Goal: Find specific page/section: Find specific page/section

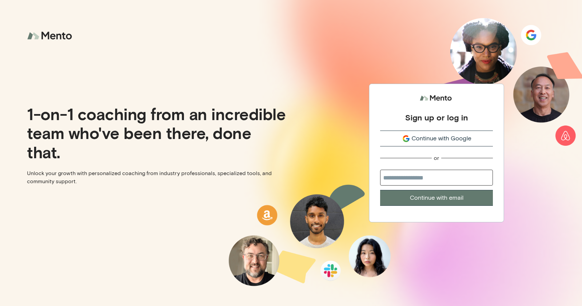
click at [423, 140] on span "Continue with Google" at bounding box center [441, 138] width 60 height 9
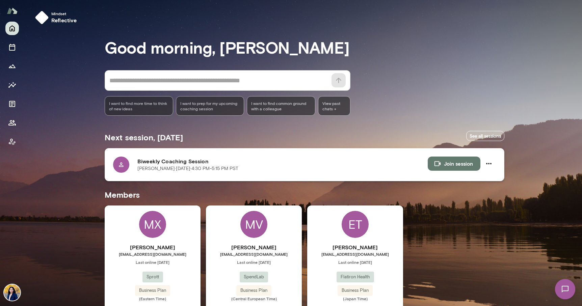
scroll to position [28, 0]
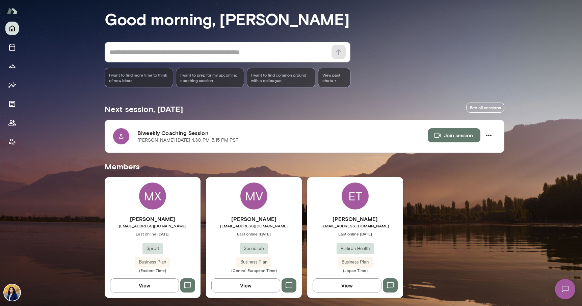
click at [150, 194] on div "MX" at bounding box center [152, 196] width 27 height 27
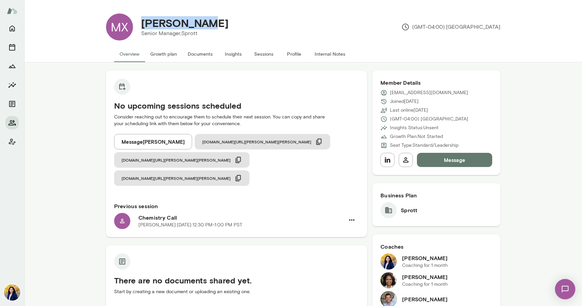
drag, startPoint x: 143, startPoint y: 24, endPoint x: 202, endPoint y: 23, distance: 59.1
click at [202, 23] on div "Michelle Xu" at bounding box center [185, 23] width 98 height 13
copy h4 "Michelle Xu"
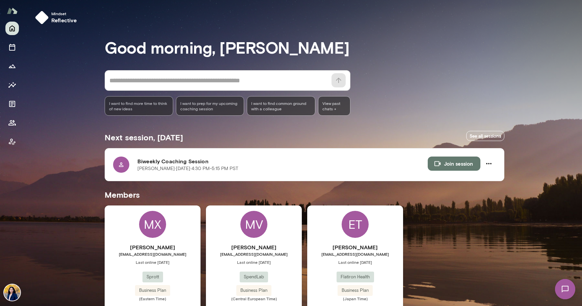
scroll to position [28, 0]
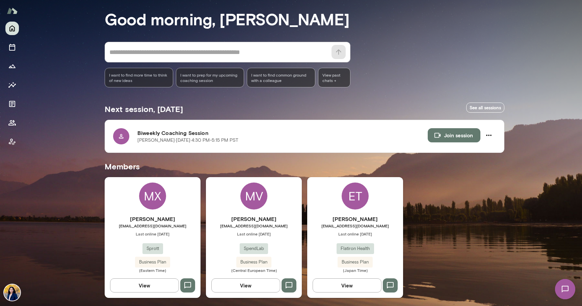
click at [258, 191] on div "MV" at bounding box center [253, 196] width 27 height 27
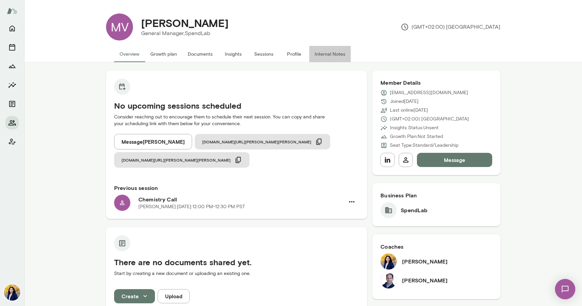
click at [331, 53] on button "Internal Notes" at bounding box center [330, 54] width 42 height 16
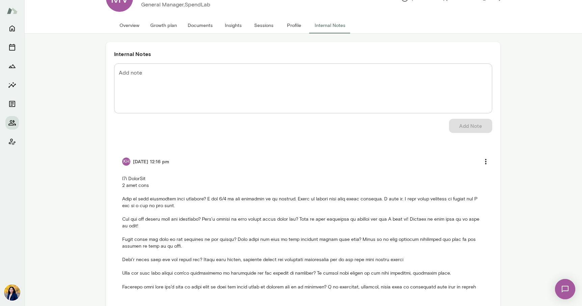
scroll to position [15, 0]
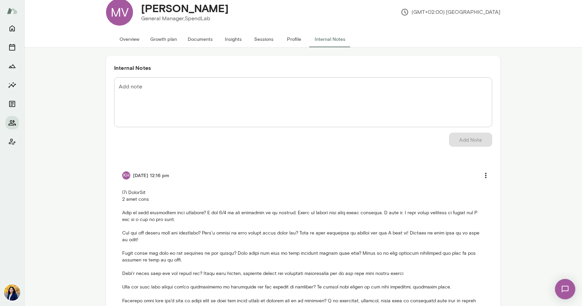
click at [265, 41] on button "Sessions" at bounding box center [263, 39] width 30 height 16
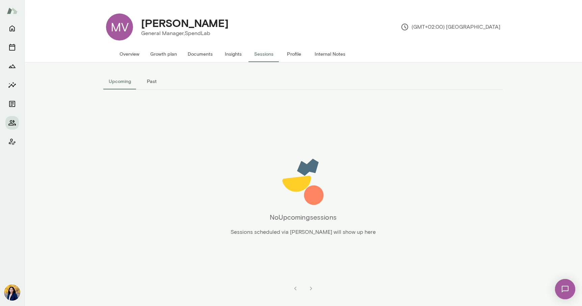
click at [231, 54] on button "Insights" at bounding box center [233, 54] width 30 height 16
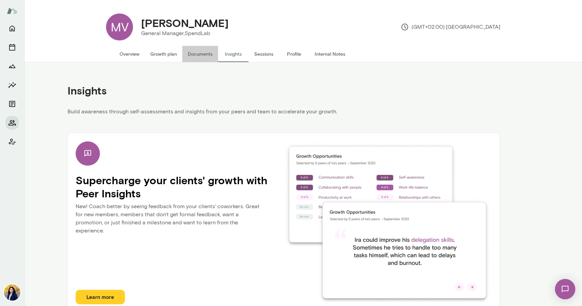
click at [197, 53] on button "Documents" at bounding box center [200, 54] width 36 height 16
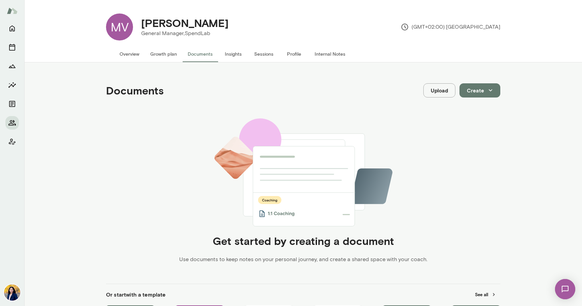
click at [169, 55] on button "Growth plan" at bounding box center [163, 54] width 37 height 16
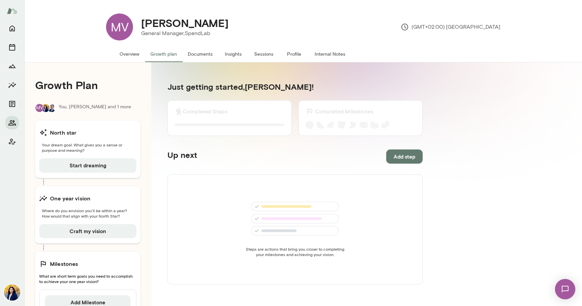
click at [130, 53] on button "Overview" at bounding box center [129, 54] width 31 height 16
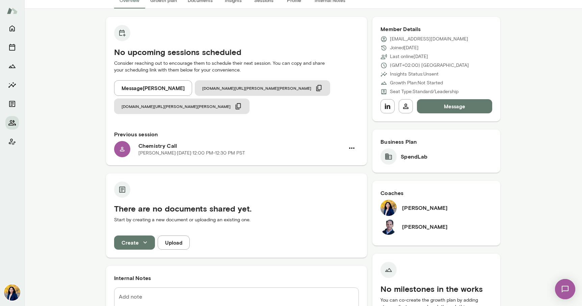
scroll to position [76, 0]
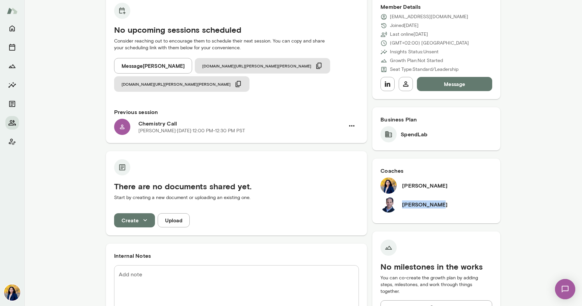
drag, startPoint x: 403, startPoint y: 204, endPoint x: 445, endPoint y: 204, distance: 42.2
click at [445, 204] on div "Jeremy Shane" at bounding box center [436, 204] width 112 height 16
copy h6 "Jeremy Shane"
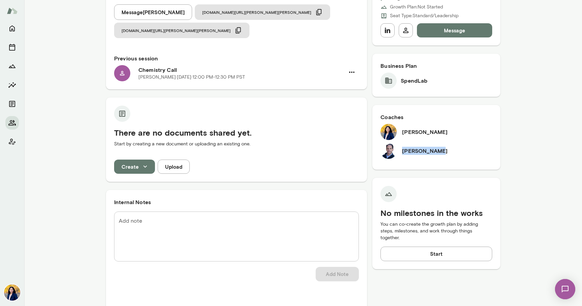
scroll to position [0, 0]
